Goal: Information Seeking & Learning: Learn about a topic

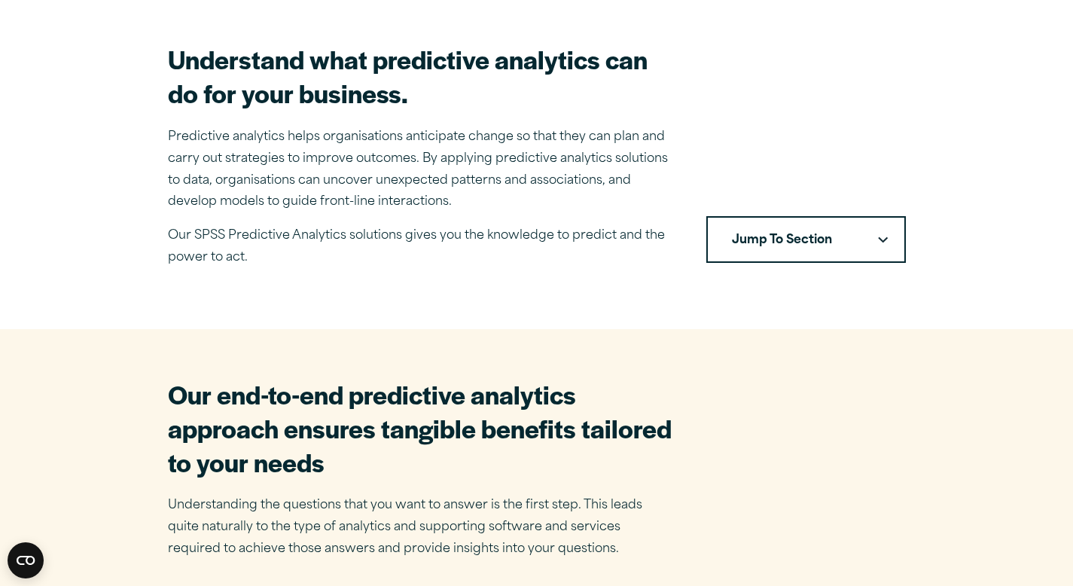
scroll to position [455, 0]
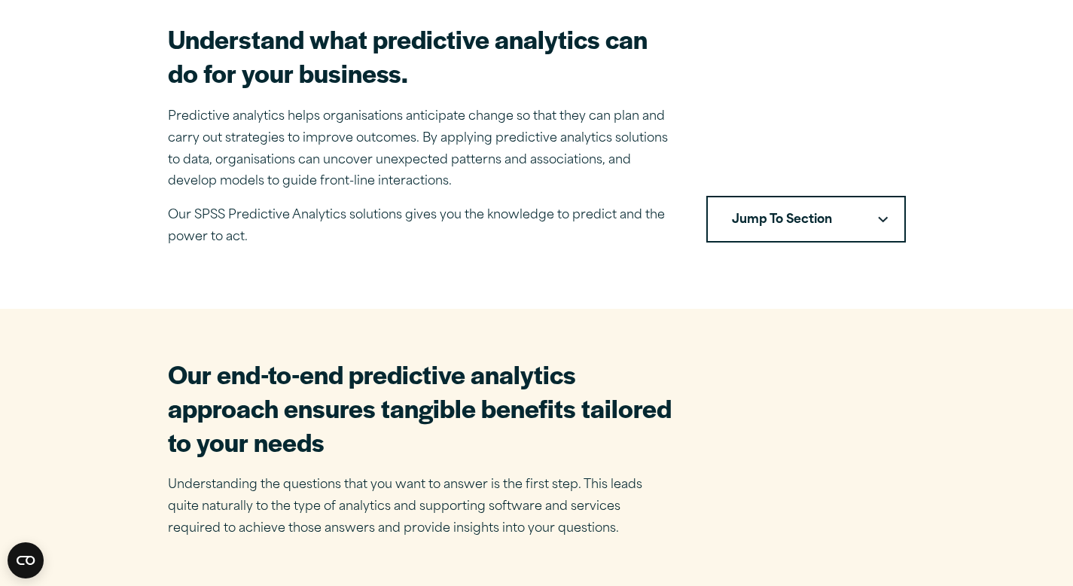
click at [774, 231] on button "Jump To Section" at bounding box center [805, 219] width 199 height 47
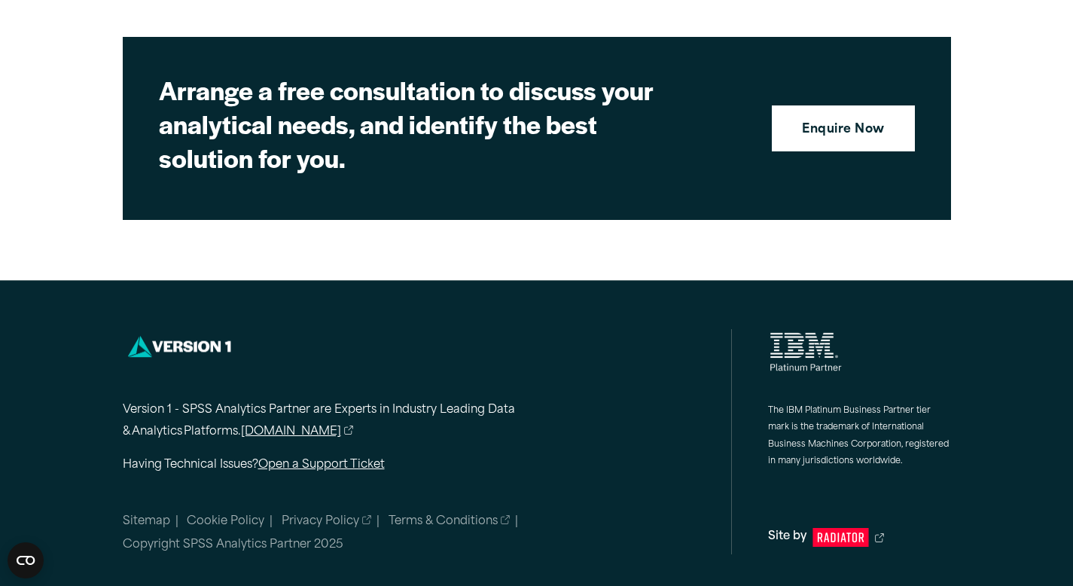
scroll to position [4934, 0]
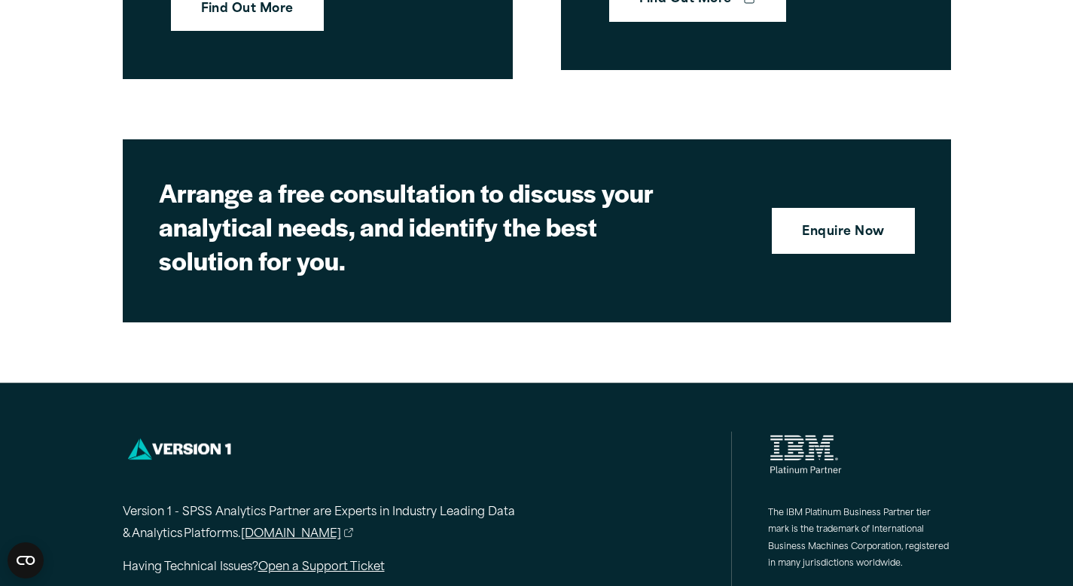
click at [289, 432] on div "Version 1 - SPSS Analytics Partner are Experts in Industry Leading Data & Analy…" at bounding box center [349, 523] width 452 height 184
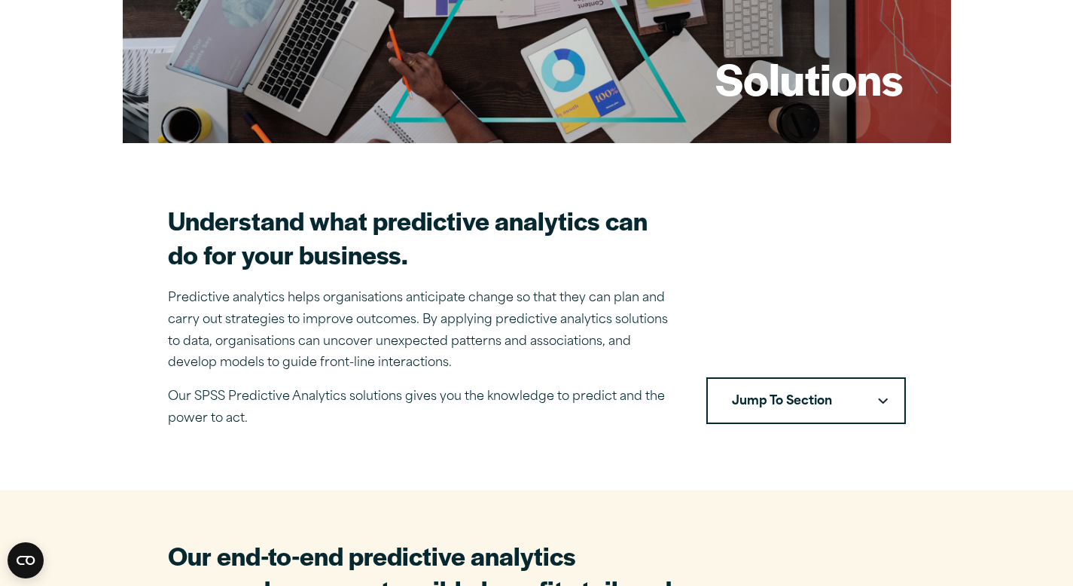
scroll to position [0, 0]
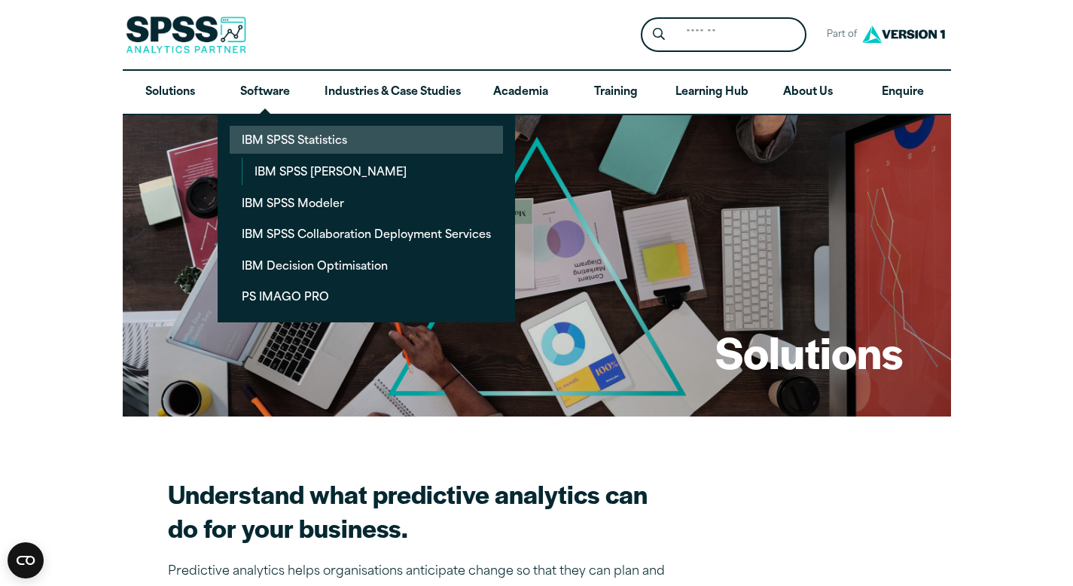
click at [318, 148] on link "IBM SPSS Statistics" at bounding box center [366, 140] width 273 height 28
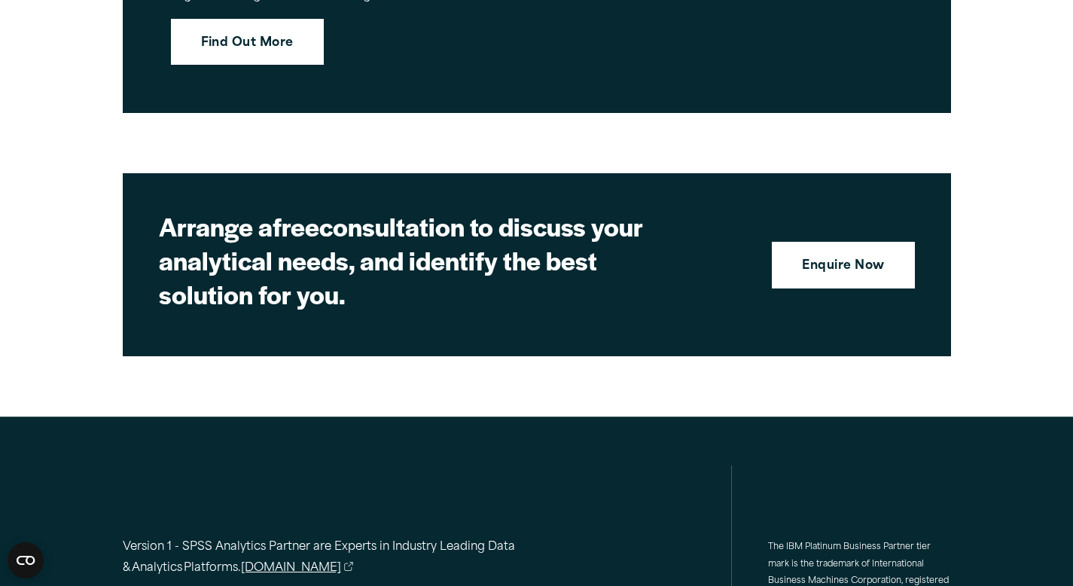
scroll to position [6926, 0]
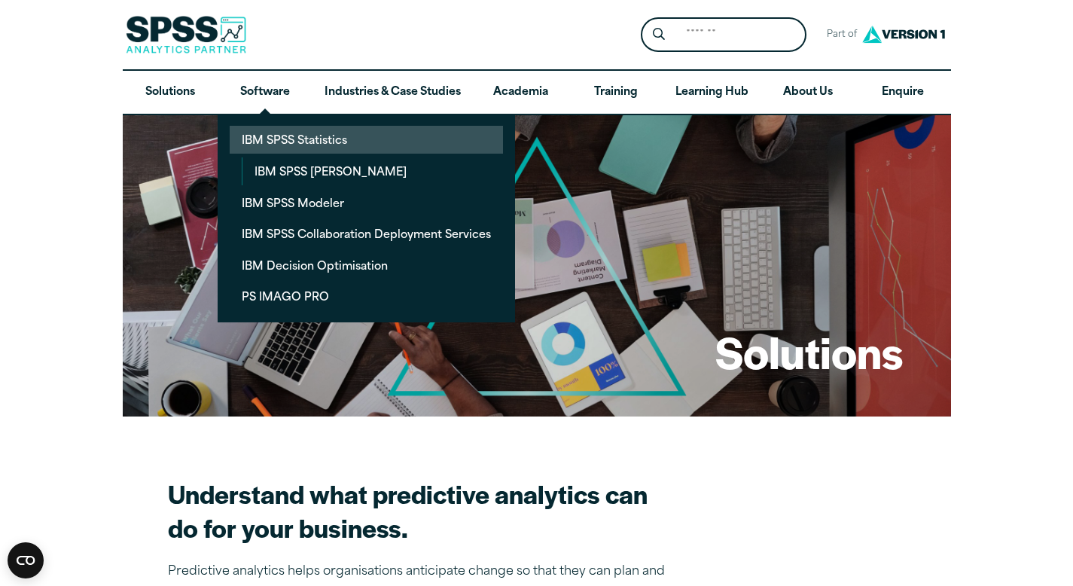
click at [284, 144] on link "IBM SPSS Statistics" at bounding box center [366, 140] width 273 height 28
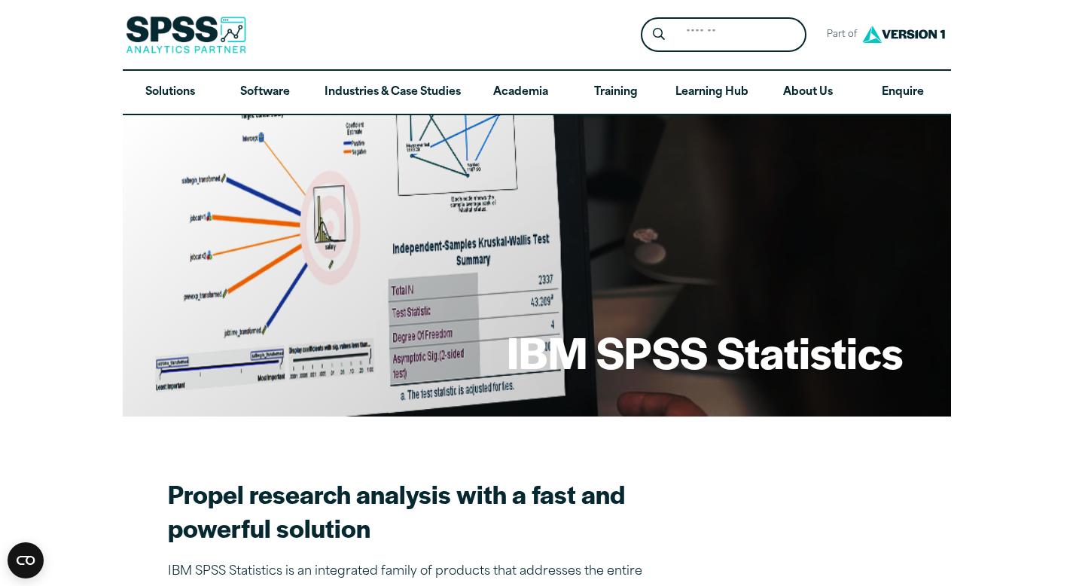
click at [619, 368] on h1 "IBM SPSS Statistics" at bounding box center [705, 351] width 396 height 59
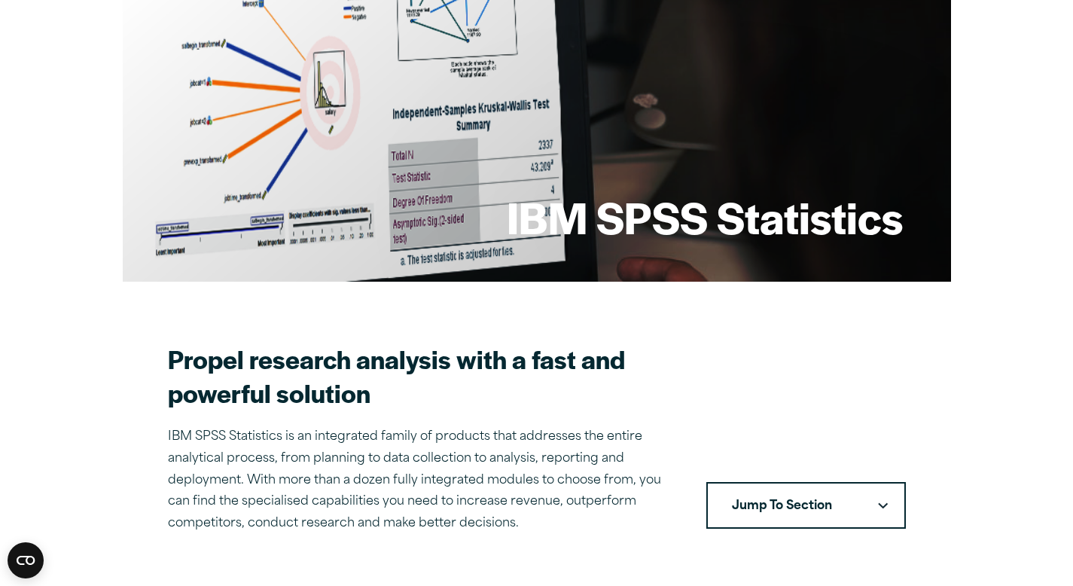
scroll to position [264, 0]
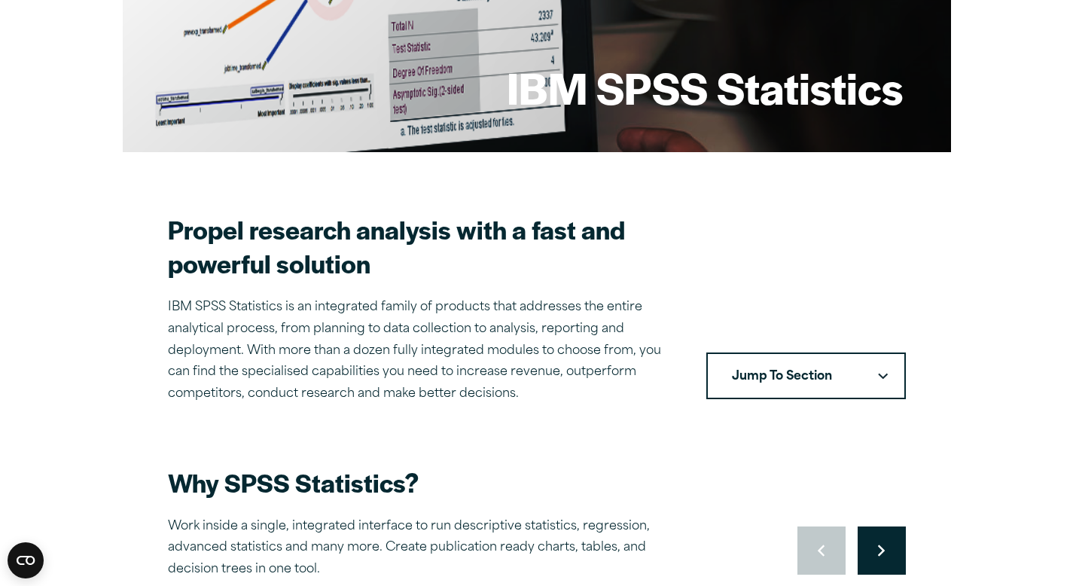
click at [787, 397] on button "Jump To Section" at bounding box center [805, 375] width 199 height 47
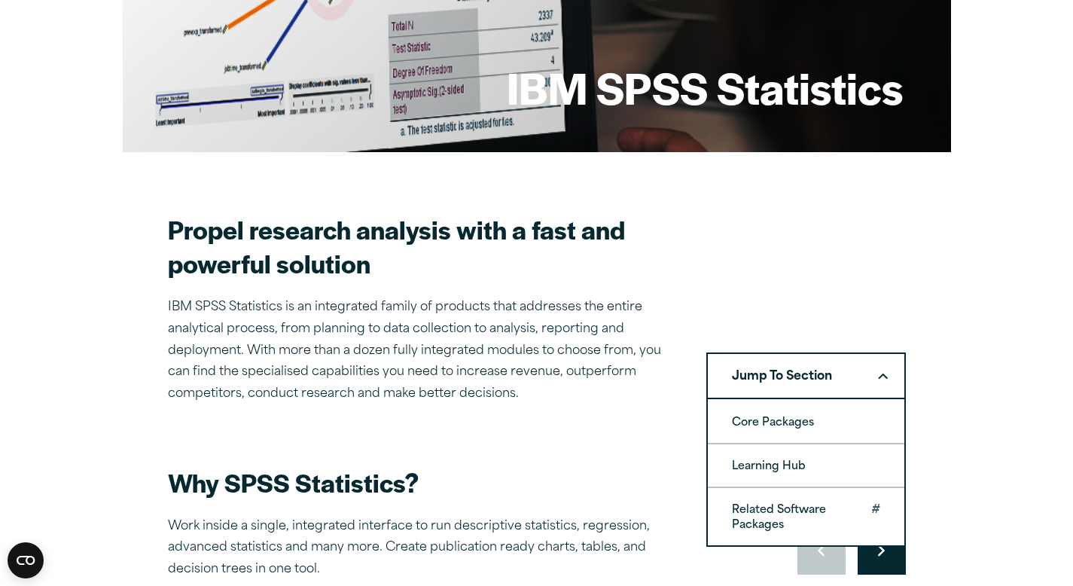
click at [789, 516] on link "Related Software Packages" at bounding box center [806, 516] width 196 height 57
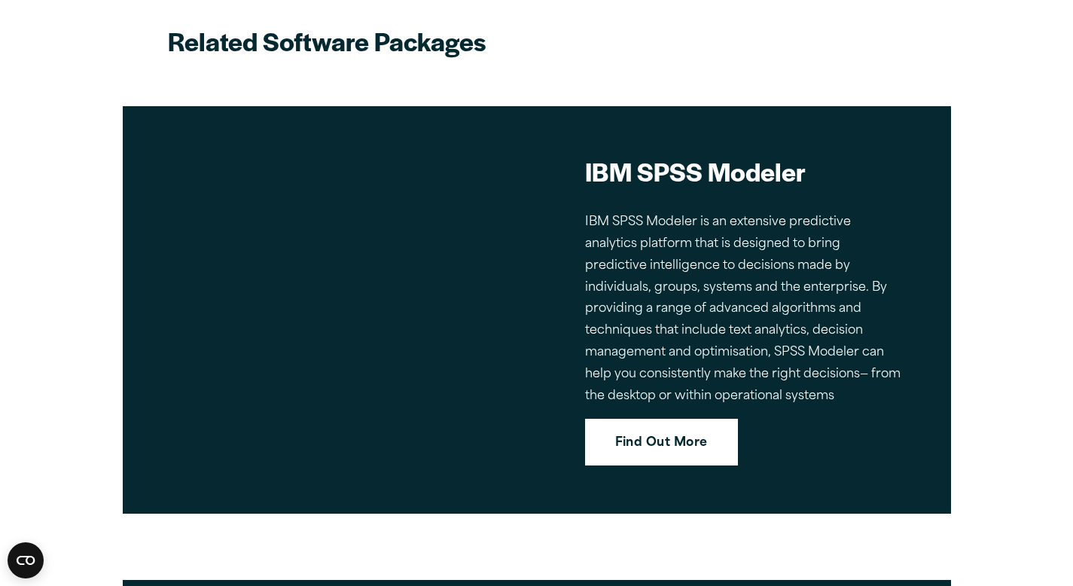
scroll to position [6000, 0]
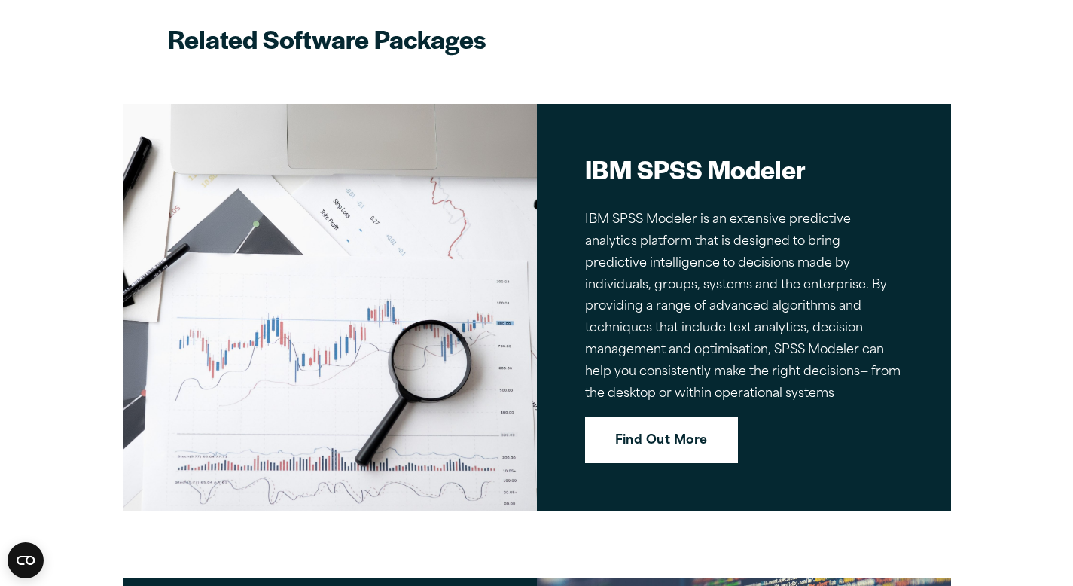
click at [671, 425] on link "Find Out More" at bounding box center [661, 439] width 153 height 47
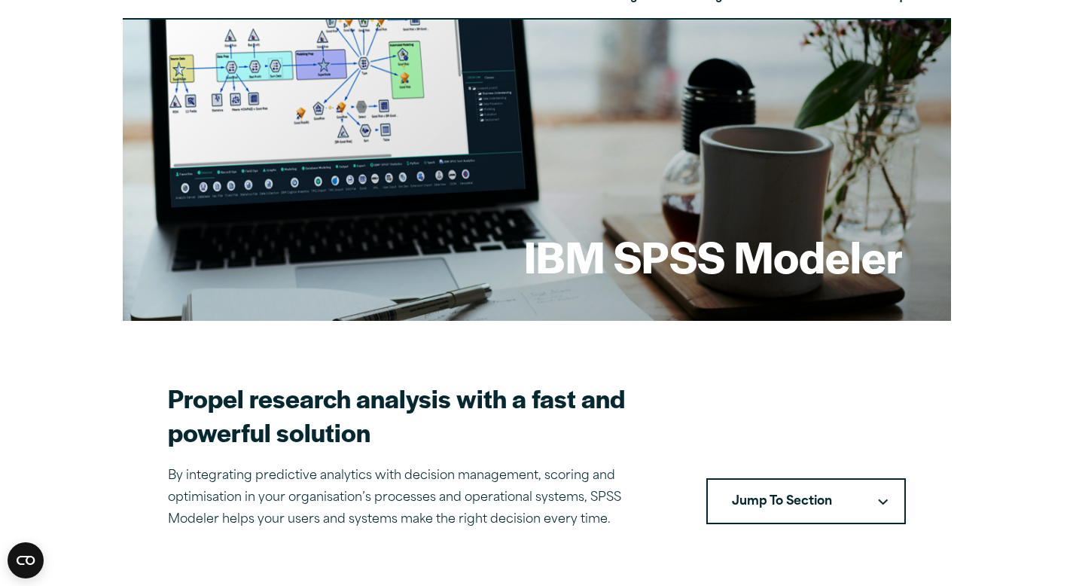
scroll to position [142, 0]
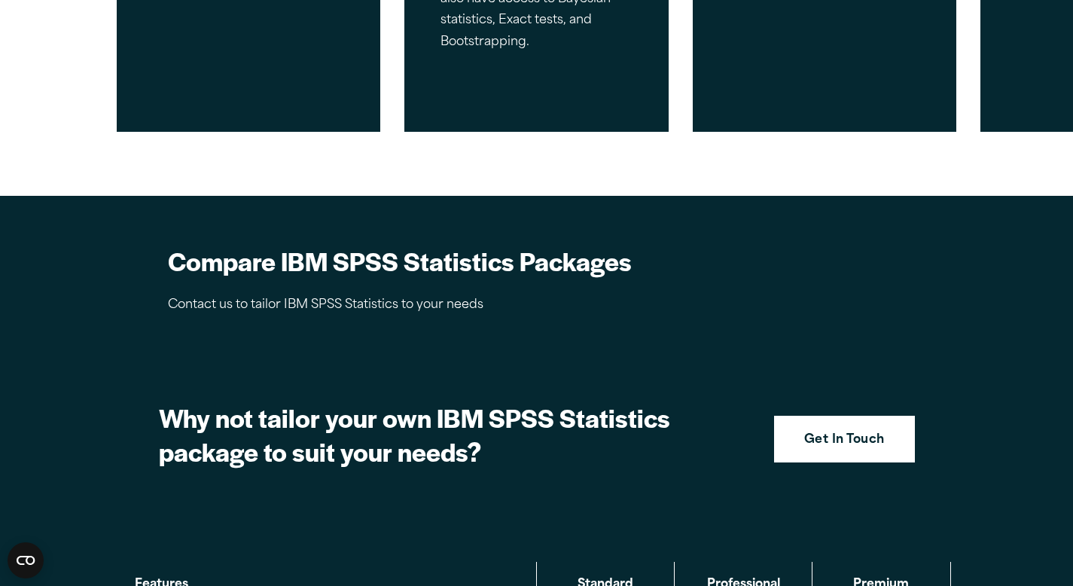
scroll to position [1271, 0]
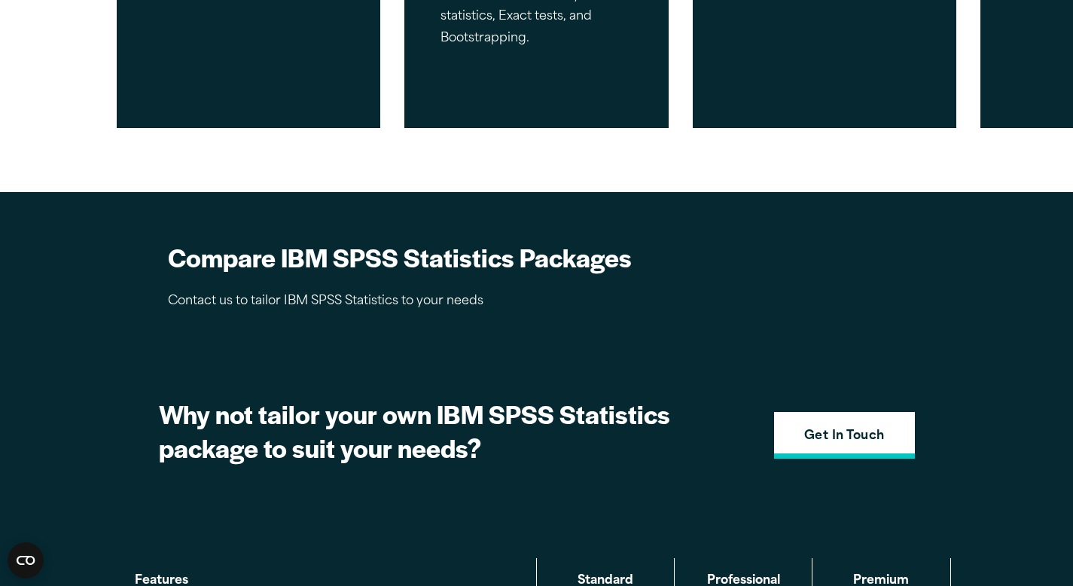
click at [871, 418] on link "Get In Touch" at bounding box center [844, 435] width 141 height 47
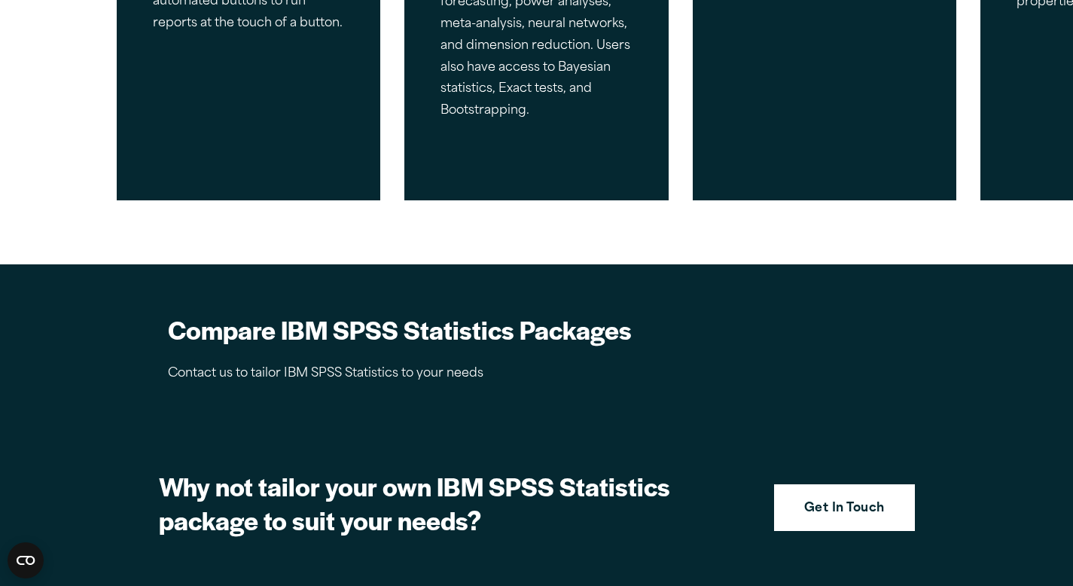
scroll to position [1197, 0]
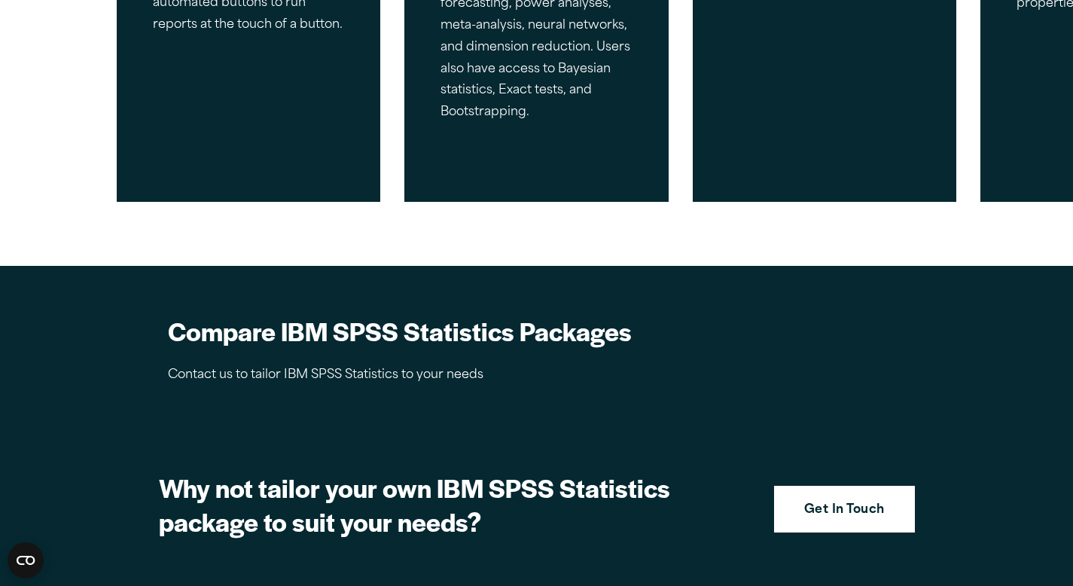
click at [553, 346] on h2 "Compare IBM SPSS Statistics Packages" at bounding box center [420, 331] width 504 height 34
click at [409, 382] on p "Contact us to tailor IBM SPSS Statistics to your needs" at bounding box center [420, 375] width 504 height 22
click at [376, 380] on p "Contact us to tailor IBM SPSS Statistics to your needs" at bounding box center [420, 375] width 504 height 22
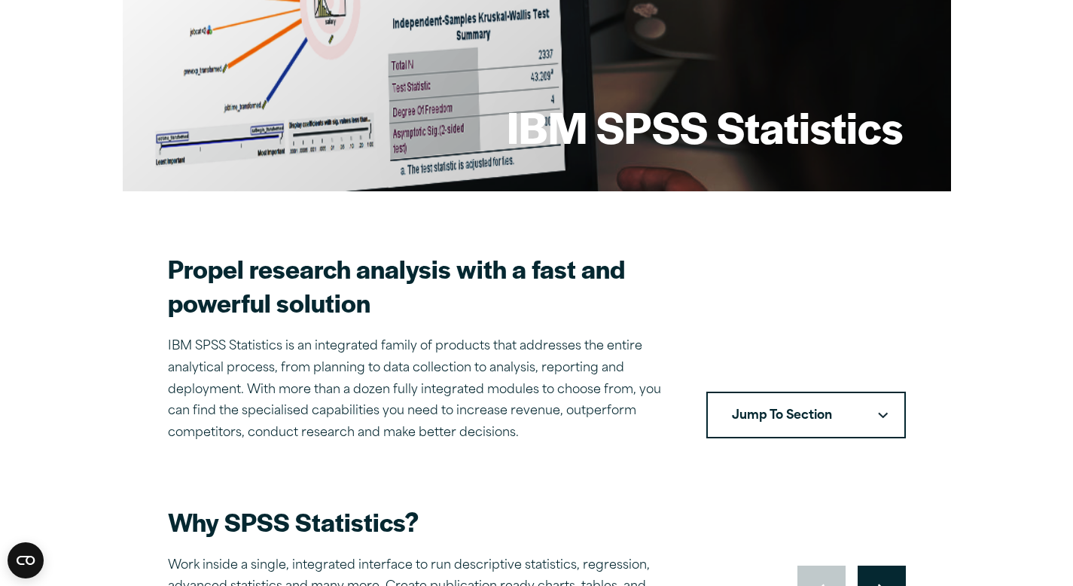
scroll to position [0, 0]
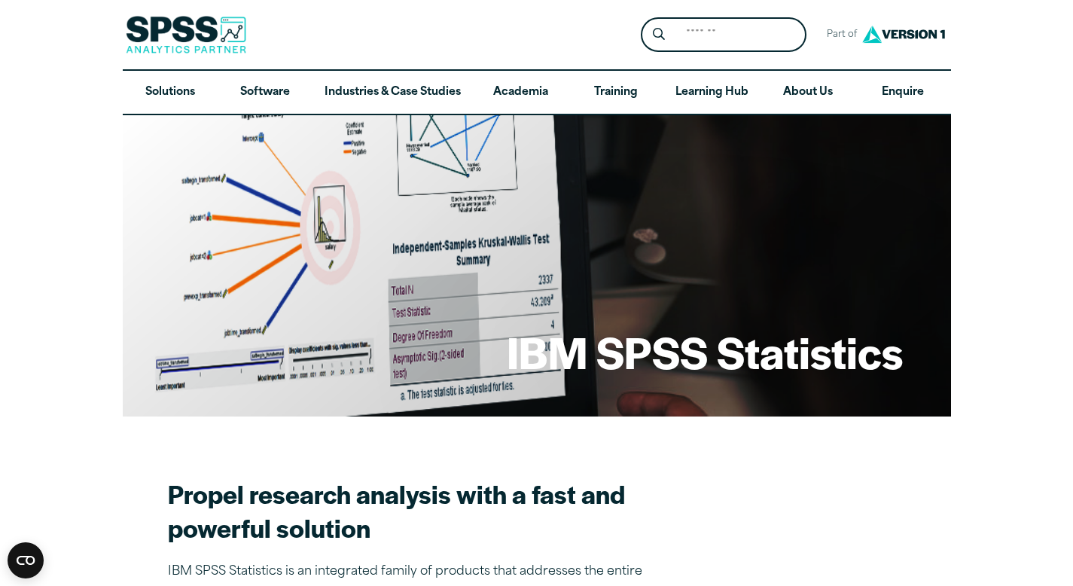
click at [579, 340] on h1 "IBM SPSS Statistics" at bounding box center [705, 351] width 396 height 59
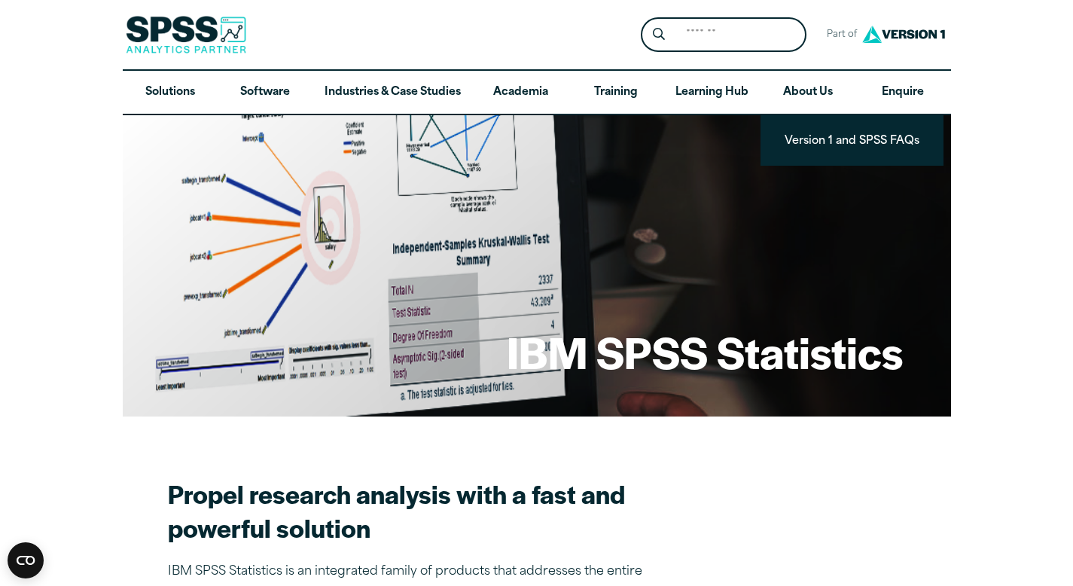
click at [866, 45] on img at bounding box center [903, 34] width 90 height 28
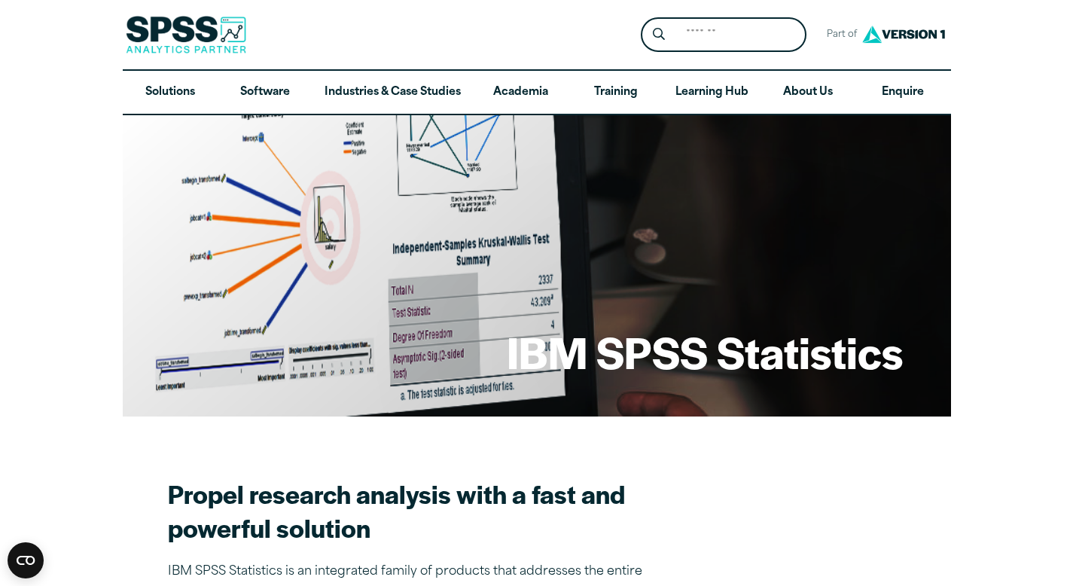
click at [884, 40] on img at bounding box center [903, 34] width 90 height 28
click at [208, 30] on img at bounding box center [186, 35] width 120 height 38
